Goal: Task Accomplishment & Management: Manage account settings

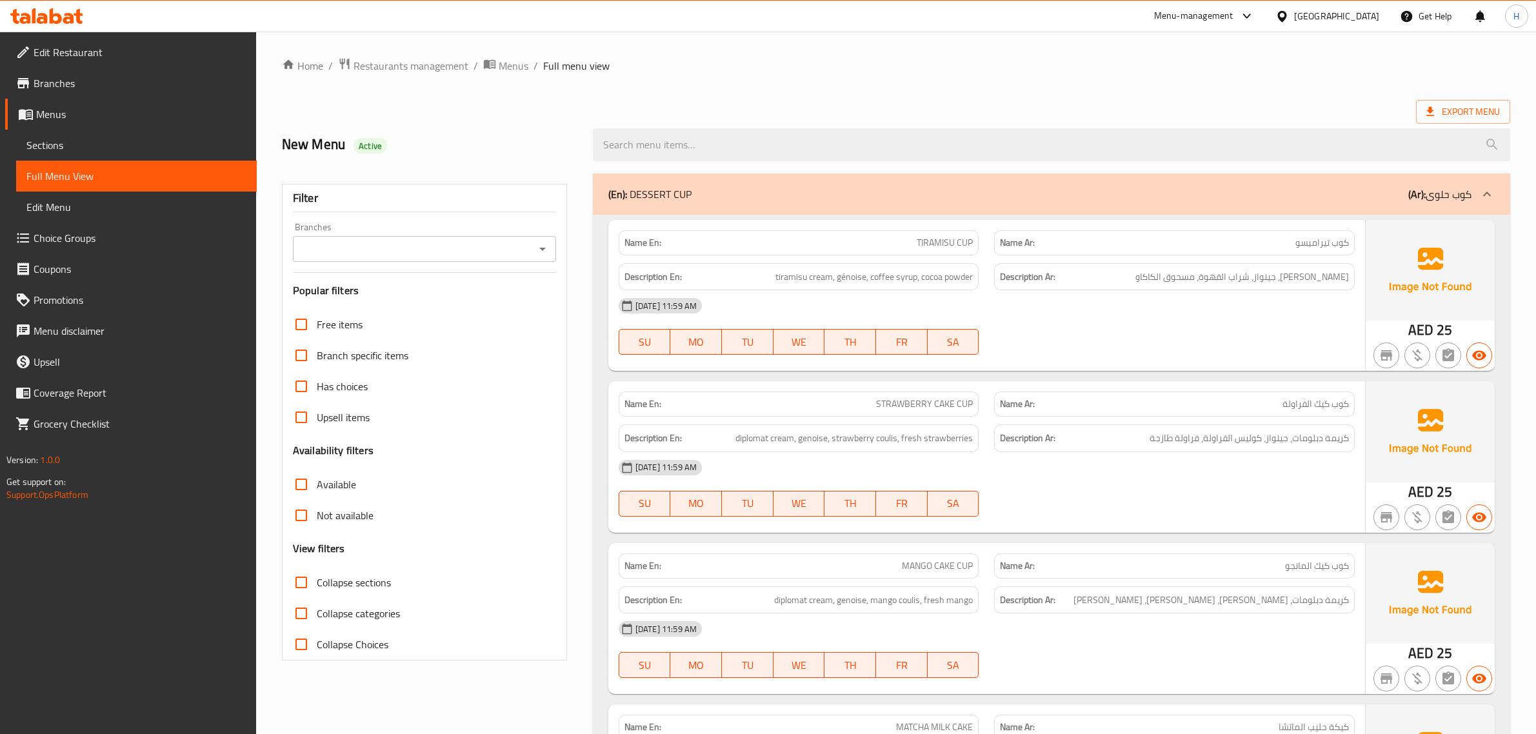
scroll to position [9680, 0]
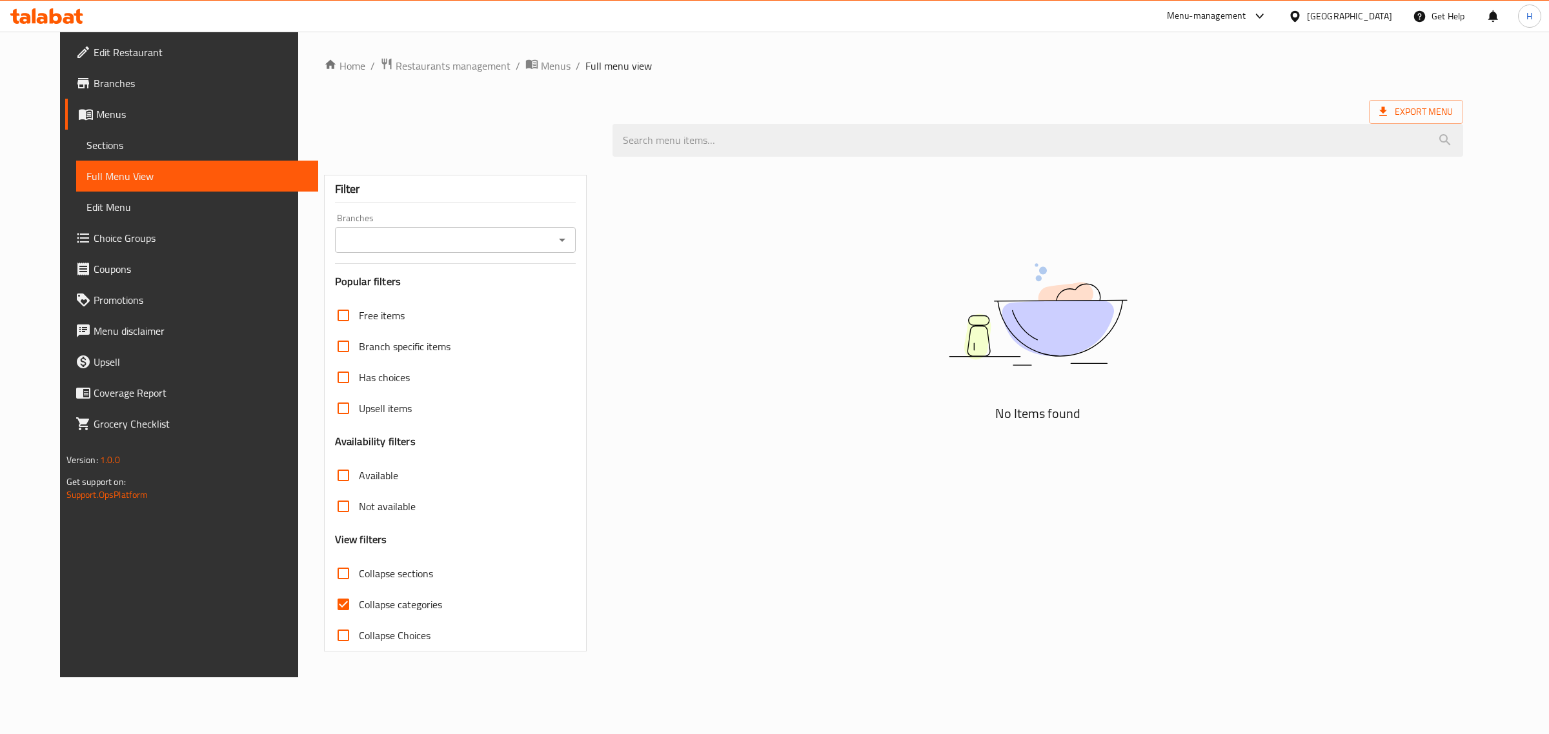
click at [328, 568] on input "Collapse sections" at bounding box center [343, 573] width 31 height 31
checkbox input "true"
click at [359, 601] on span "Collapse categories" at bounding box center [400, 604] width 83 height 15
click at [347, 601] on input "Collapse categories" at bounding box center [343, 604] width 31 height 31
checkbox input "false"
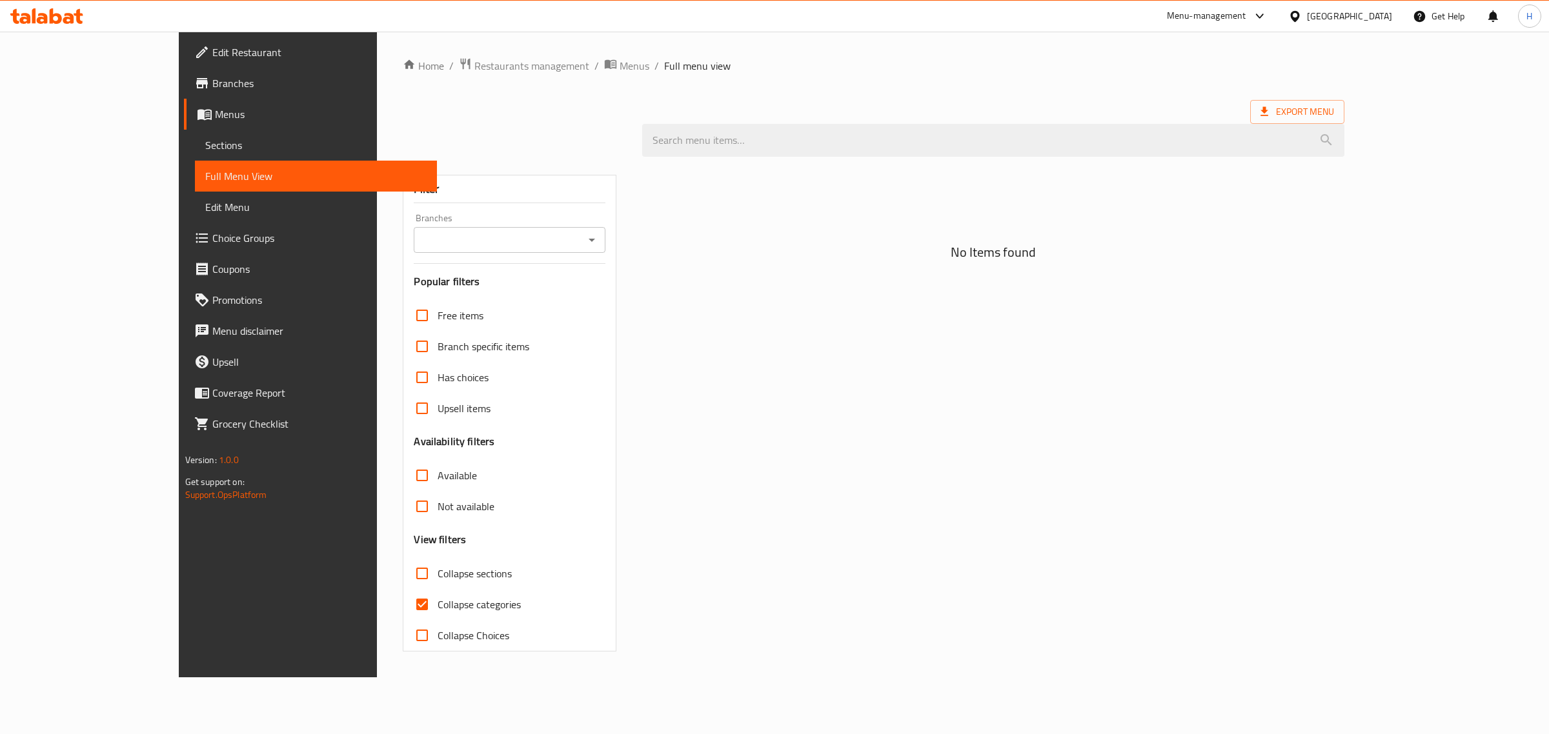
click at [205, 142] on span "Sections" at bounding box center [316, 144] width 222 height 15
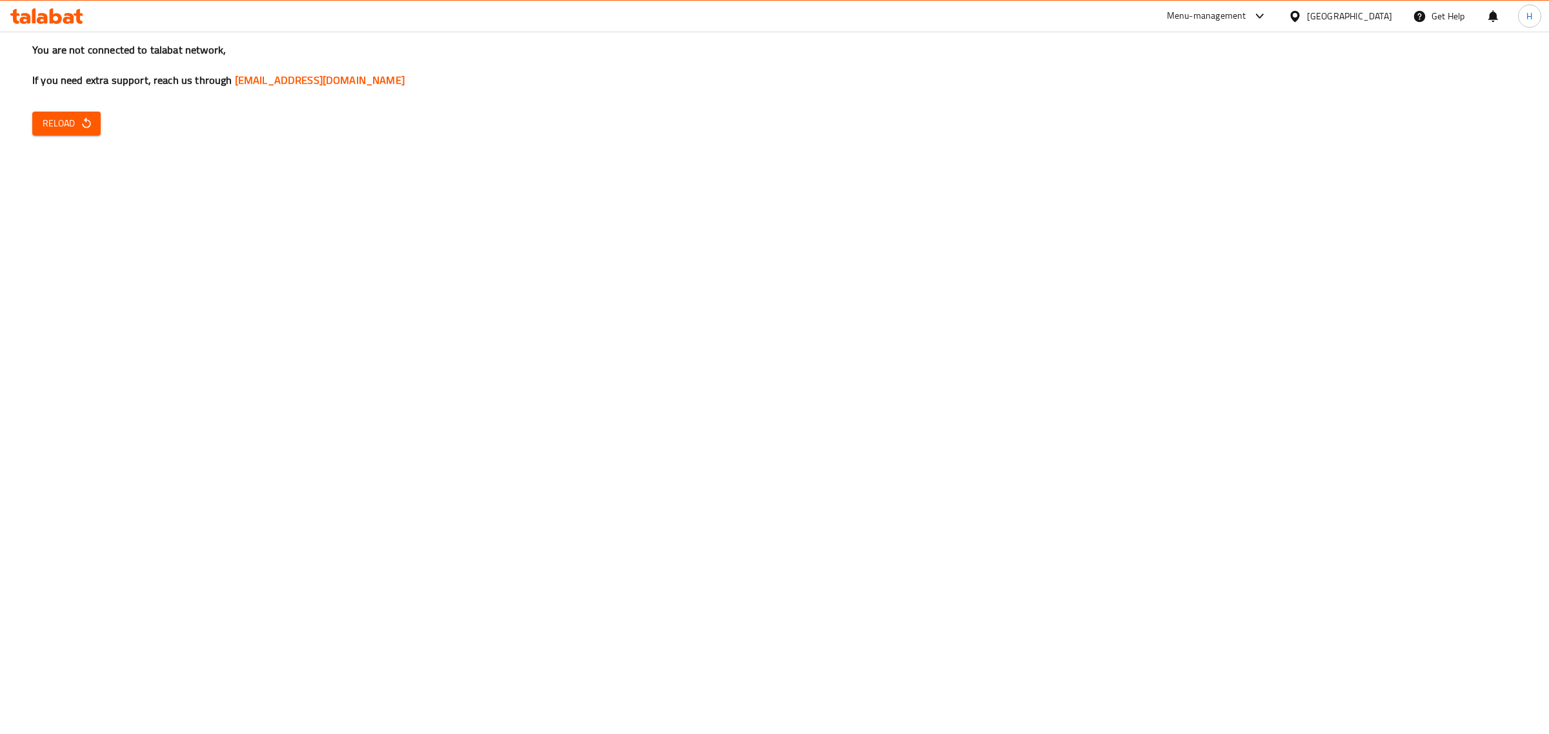
drag, startPoint x: 87, startPoint y: 121, endPoint x: 101, endPoint y: 105, distance: 22.0
click at [87, 121] on icon "button" at bounding box center [86, 123] width 13 height 13
